Goal: Transaction & Acquisition: Download file/media

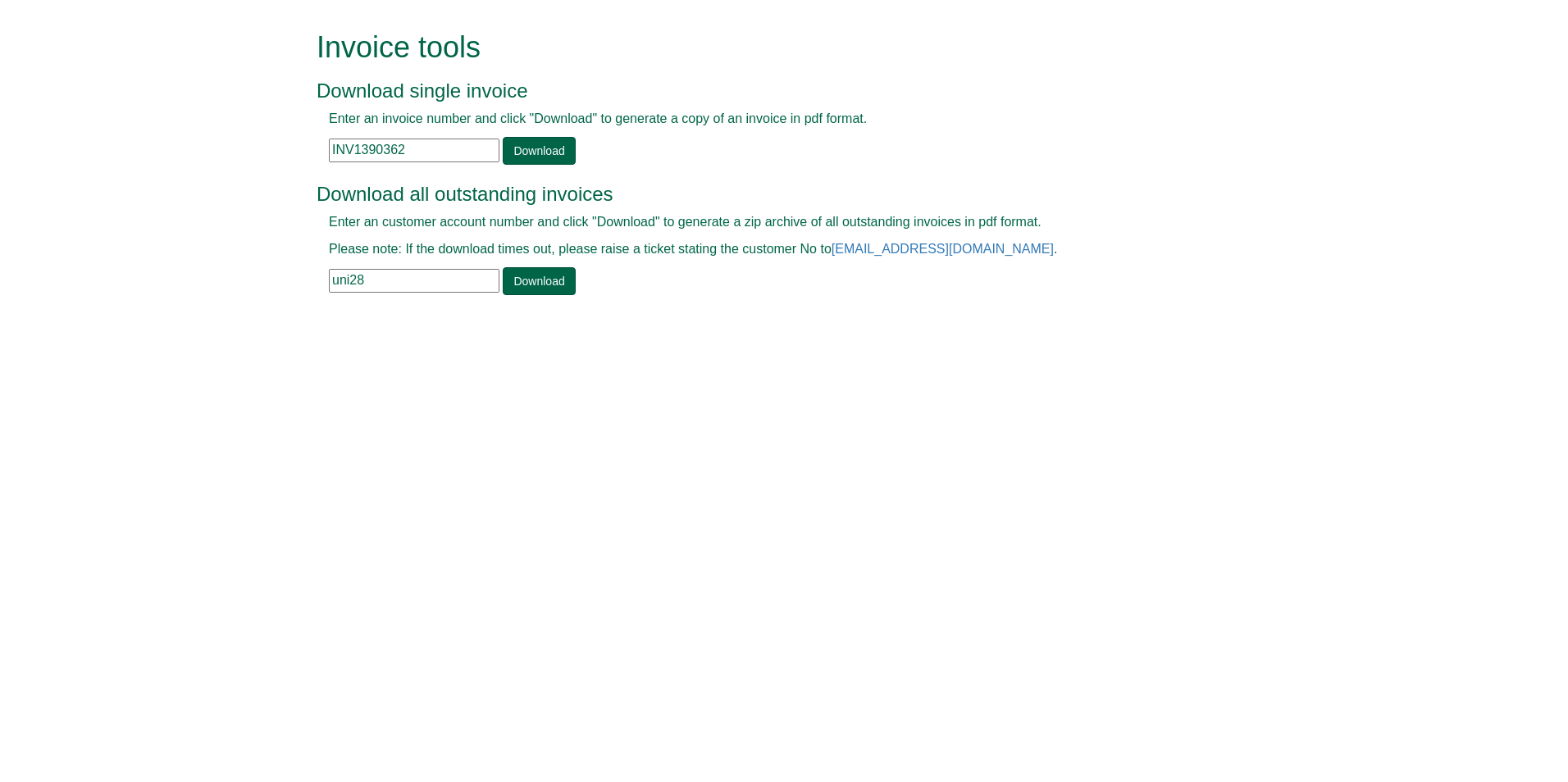
drag, startPoint x: 386, startPoint y: 281, endPoint x: 330, endPoint y: 282, distance: 56.0
click at [330, 282] on input "uni28" at bounding box center [414, 280] width 171 height 24
type input "tgel001"
click at [507, 289] on link "Download" at bounding box center [538, 280] width 72 height 28
click at [1515, 122] on form "Invoice tools Download single invoice Enter an invoice number and click "Downlo…" at bounding box center [784, 165] width 1568 height 329
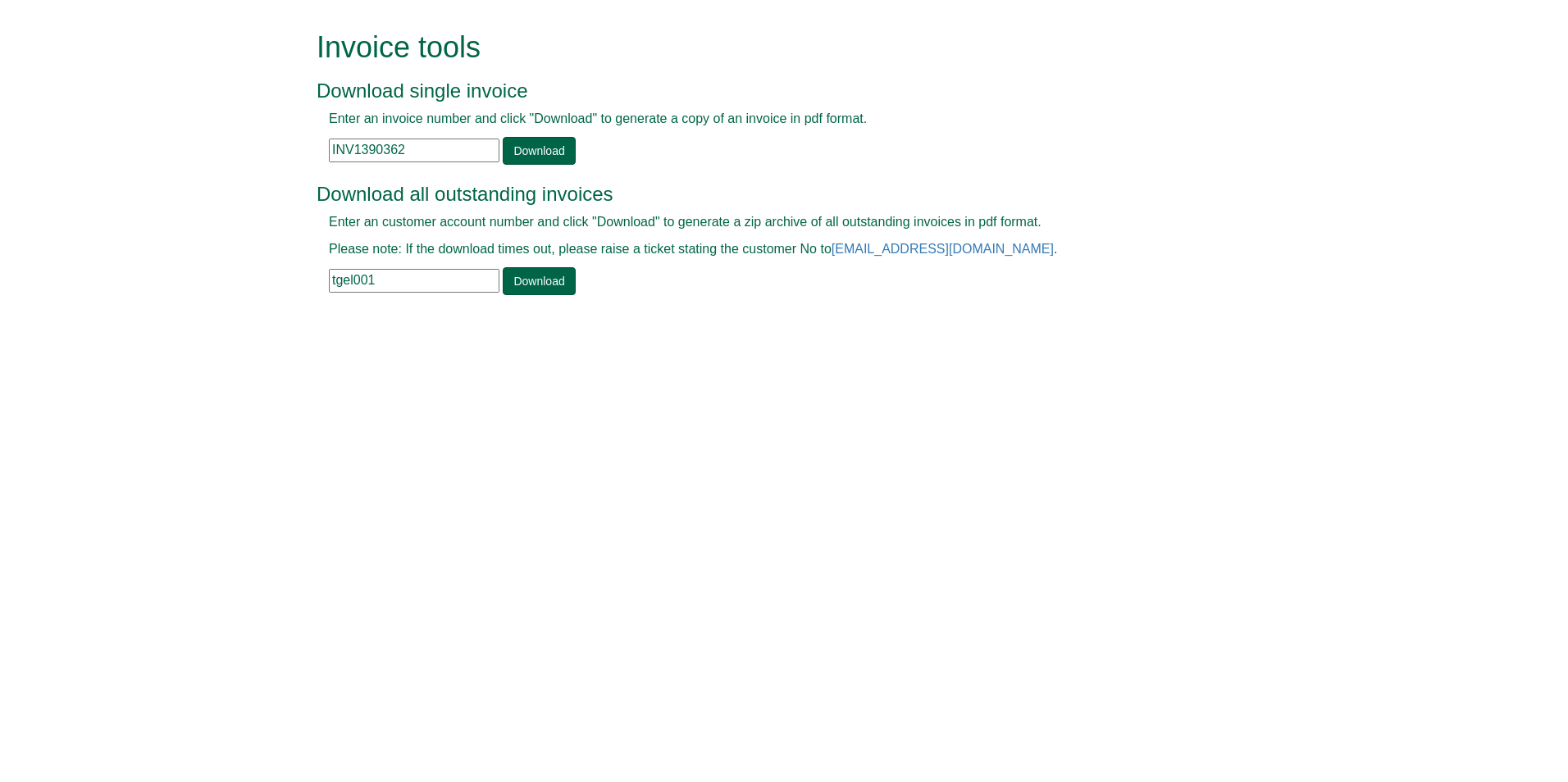
drag, startPoint x: 335, startPoint y: 152, endPoint x: 460, endPoint y: 153, distance: 125.0
click at [460, 153] on input "INV1390362" at bounding box center [414, 150] width 171 height 24
type input "I"
drag, startPoint x: 329, startPoint y: 147, endPoint x: 350, endPoint y: 145, distance: 21.1
click at [350, 145] on input "I" at bounding box center [414, 150] width 171 height 24
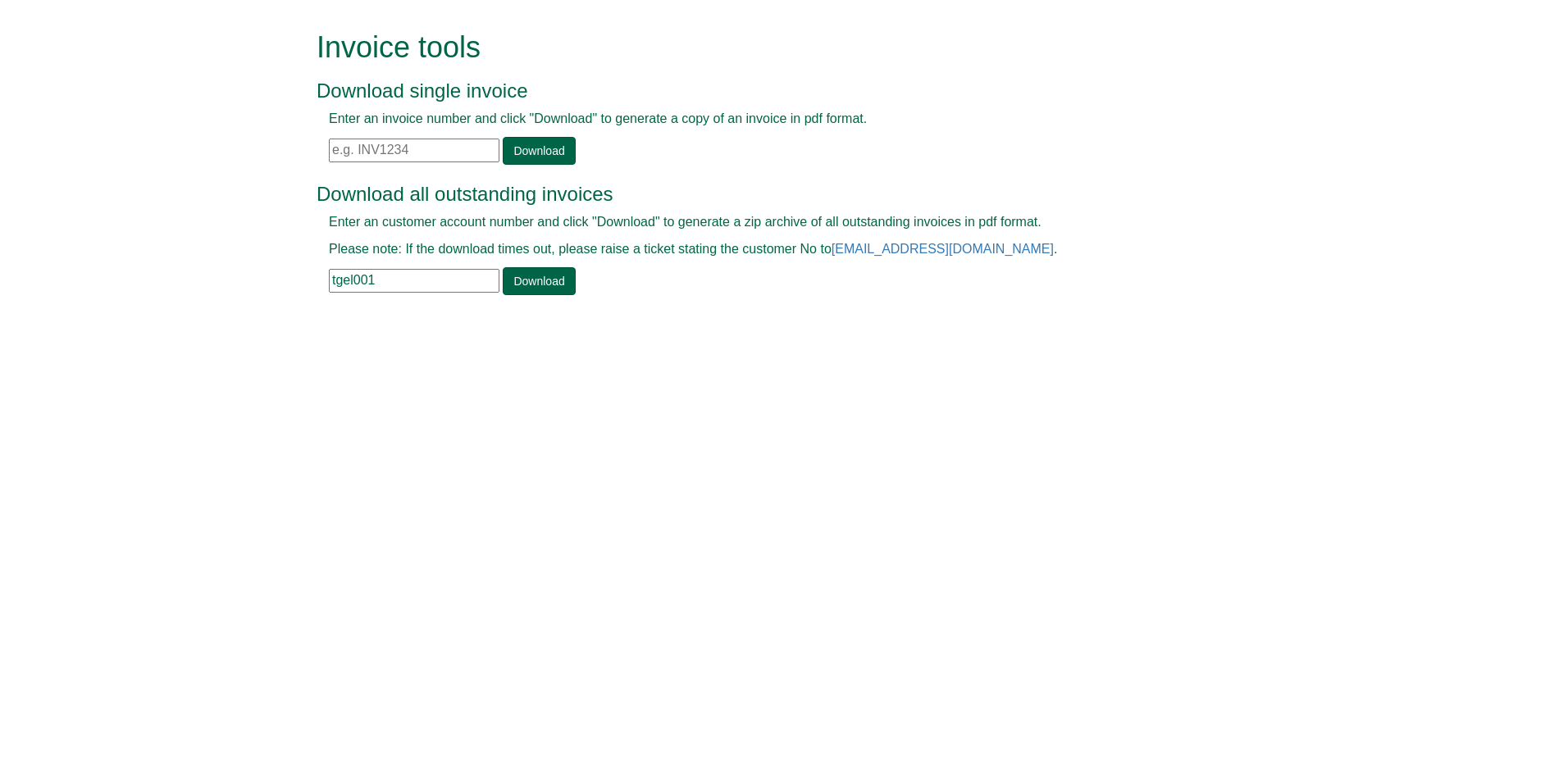
paste input "INV1384580"
type input "INV1384580"
click at [515, 148] on link "Download" at bounding box center [538, 150] width 72 height 28
drag, startPoint x: 429, startPoint y: 145, endPoint x: 317, endPoint y: 144, distance: 112.0
click at [317, 144] on div "Enter an invoice number and click "Download" to generate a copy of an invoice i…" at bounding box center [765, 137] width 898 height 55
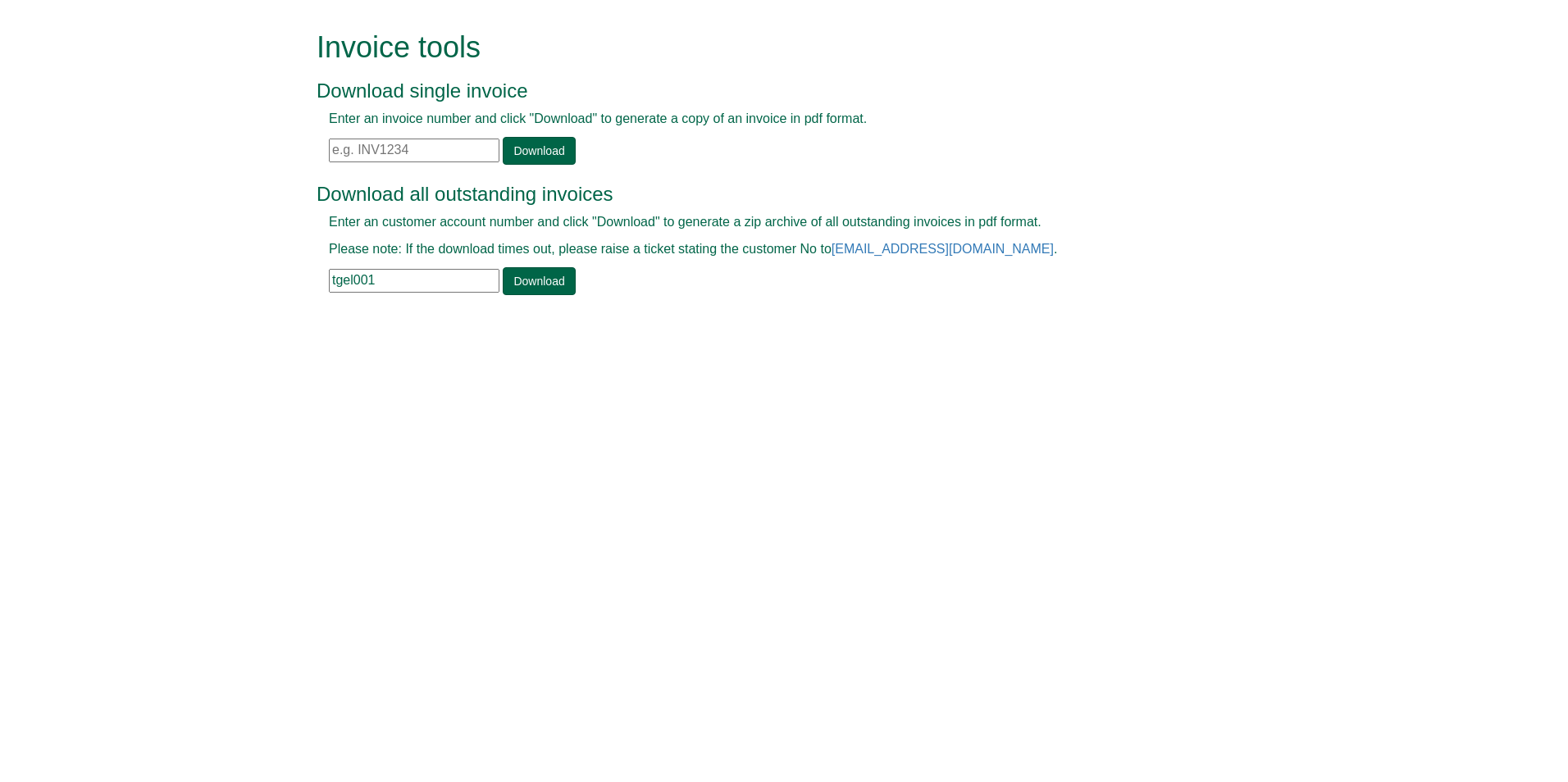
paste input "INV1335950"
type input "INV1335950"
click at [522, 150] on link "Download" at bounding box center [538, 150] width 72 height 28
